Goal: Task Accomplishment & Management: Use online tool/utility

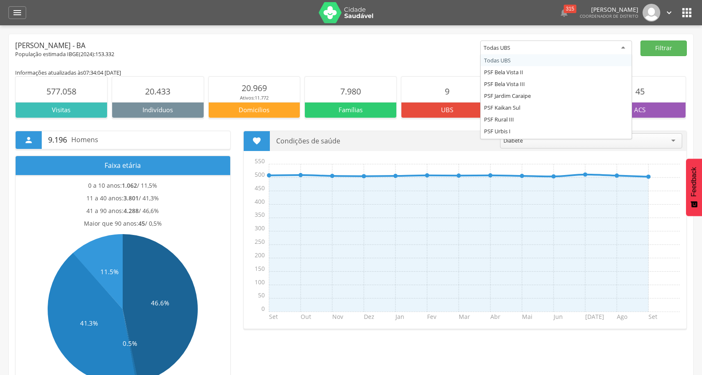
click at [526, 48] on div "Todas UBS" at bounding box center [556, 47] width 152 height 15
click at [691, 8] on icon "" at bounding box center [686, 12] width 13 height 13
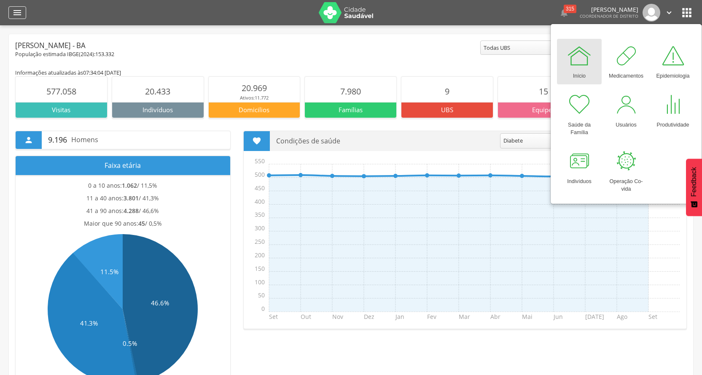
click at [23, 8] on div "" at bounding box center [17, 12] width 18 height 13
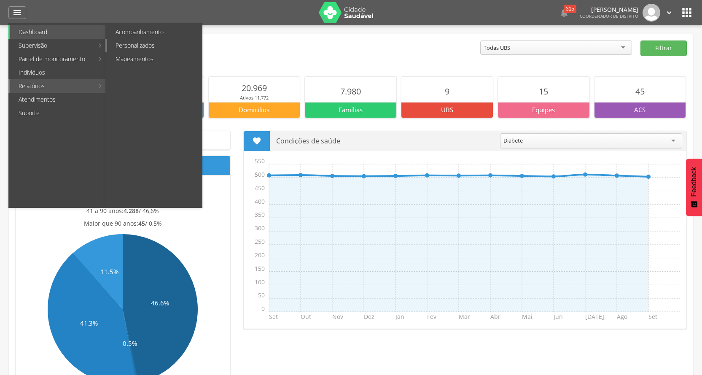
click at [163, 44] on link "Personalizados" at bounding box center [154, 45] width 95 height 13
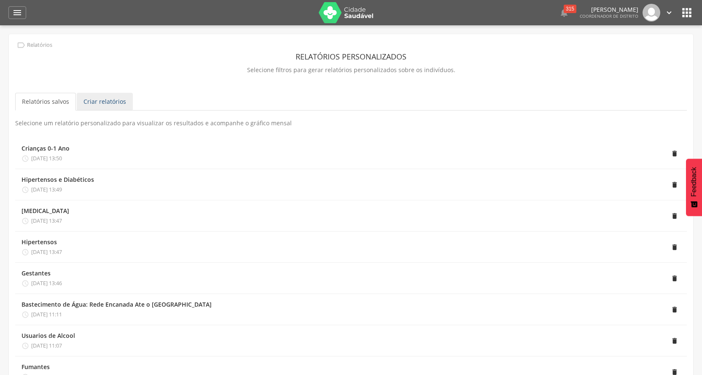
click at [113, 98] on link "Criar relatórios" at bounding box center [105, 102] width 56 height 18
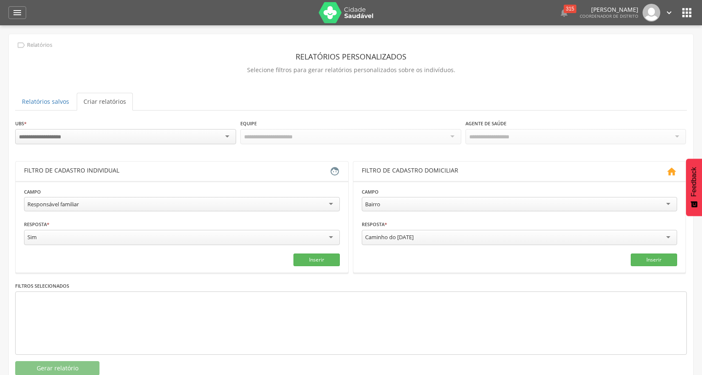
click at [200, 135] on div at bounding box center [125, 136] width 221 height 15
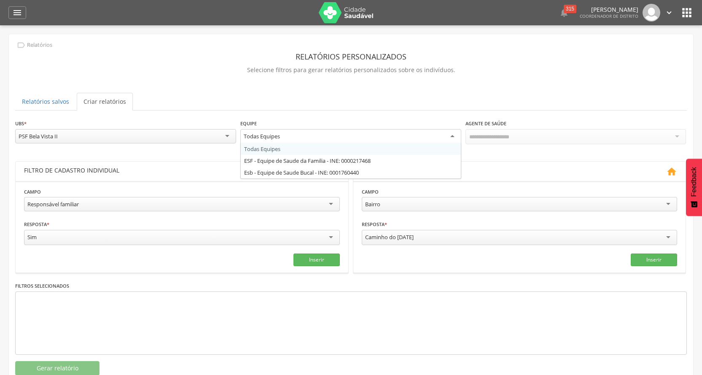
click at [299, 136] on div "Todas Equipes" at bounding box center [350, 136] width 221 height 15
click at [299, 146] on div "**********" at bounding box center [350, 136] width 671 height 34
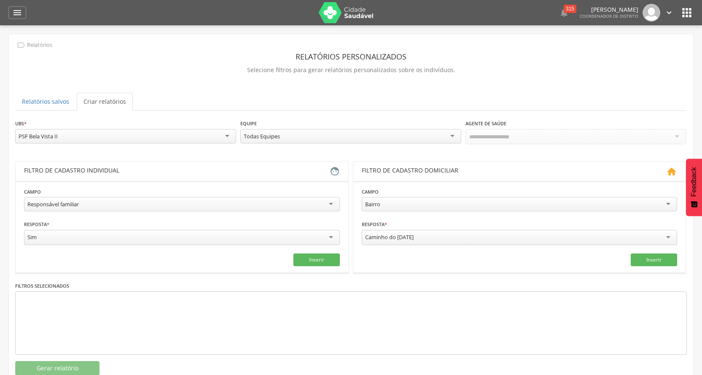
click at [509, 140] on div at bounding box center [575, 136] width 221 height 15
click at [94, 199] on div "Responsável familiar" at bounding box center [182, 204] width 316 height 14
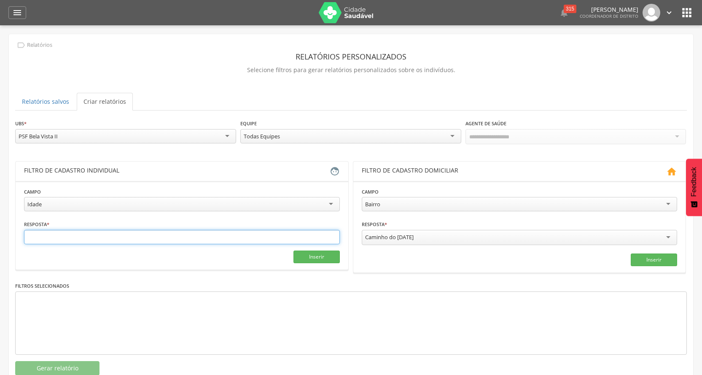
click at [105, 240] on input "text" at bounding box center [182, 237] width 316 height 14
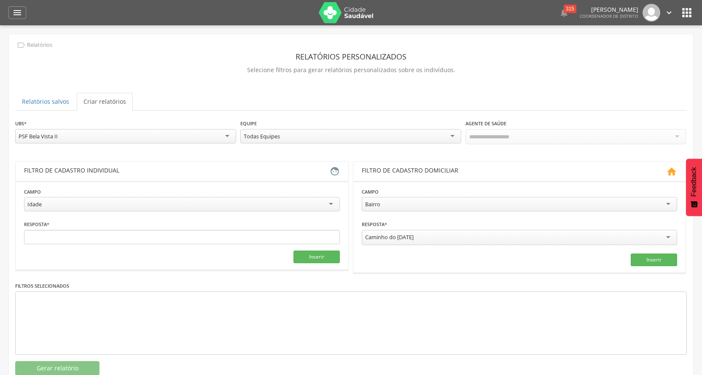
click at [102, 205] on div "Idade" at bounding box center [182, 204] width 316 height 14
click at [80, 240] on input "text" at bounding box center [102, 237] width 156 height 14
type input "**"
click at [209, 233] on input "text" at bounding box center [262, 237] width 156 height 14
